Goal: Information Seeking & Learning: Learn about a topic

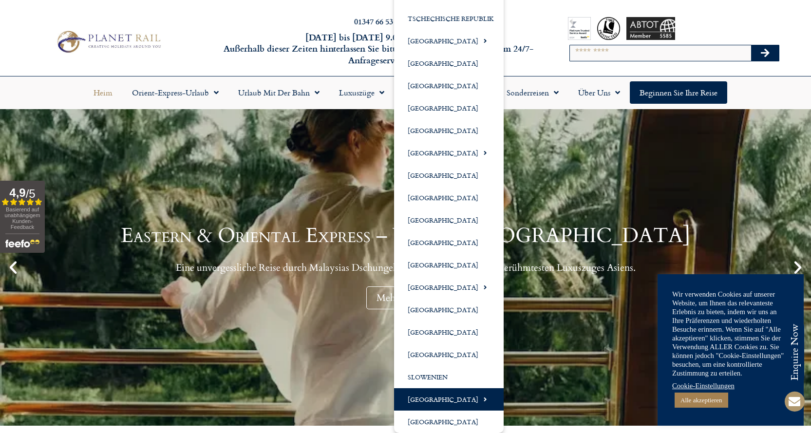
click at [434, 397] on font "[GEOGRAPHIC_DATA]" at bounding box center [443, 399] width 71 height 10
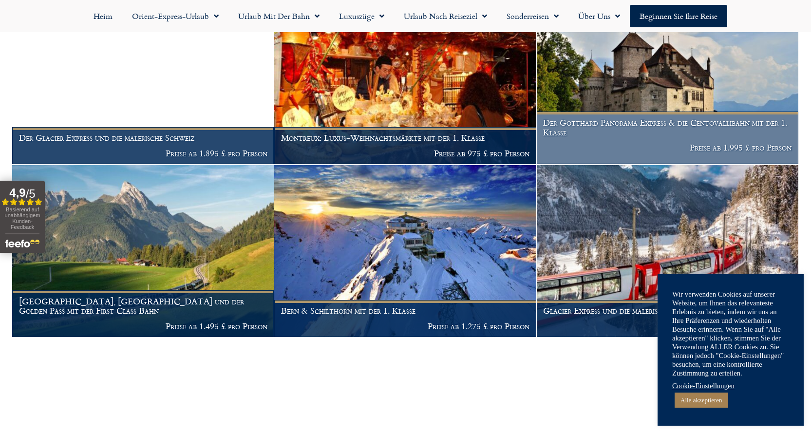
scroll to position [584, 0]
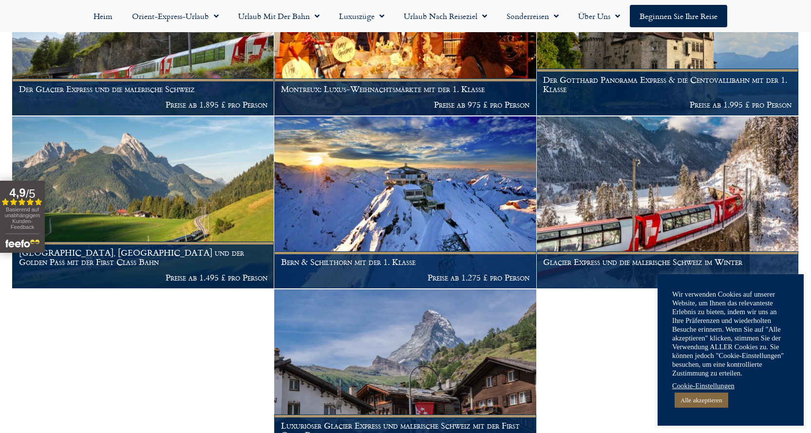
click at [708, 399] on font "Alle akzeptieren" at bounding box center [701, 399] width 42 height 7
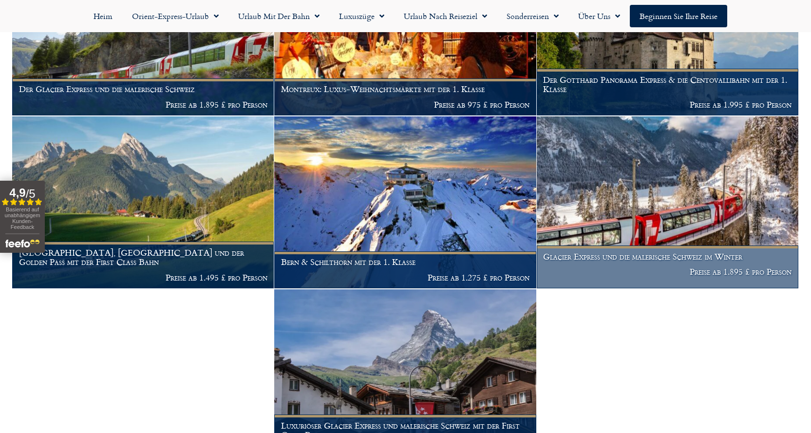
click at [646, 253] on font "Glacier Express und die malerische Schweiz im Winter" at bounding box center [642, 256] width 199 height 13
